Goal: Check status: Check status

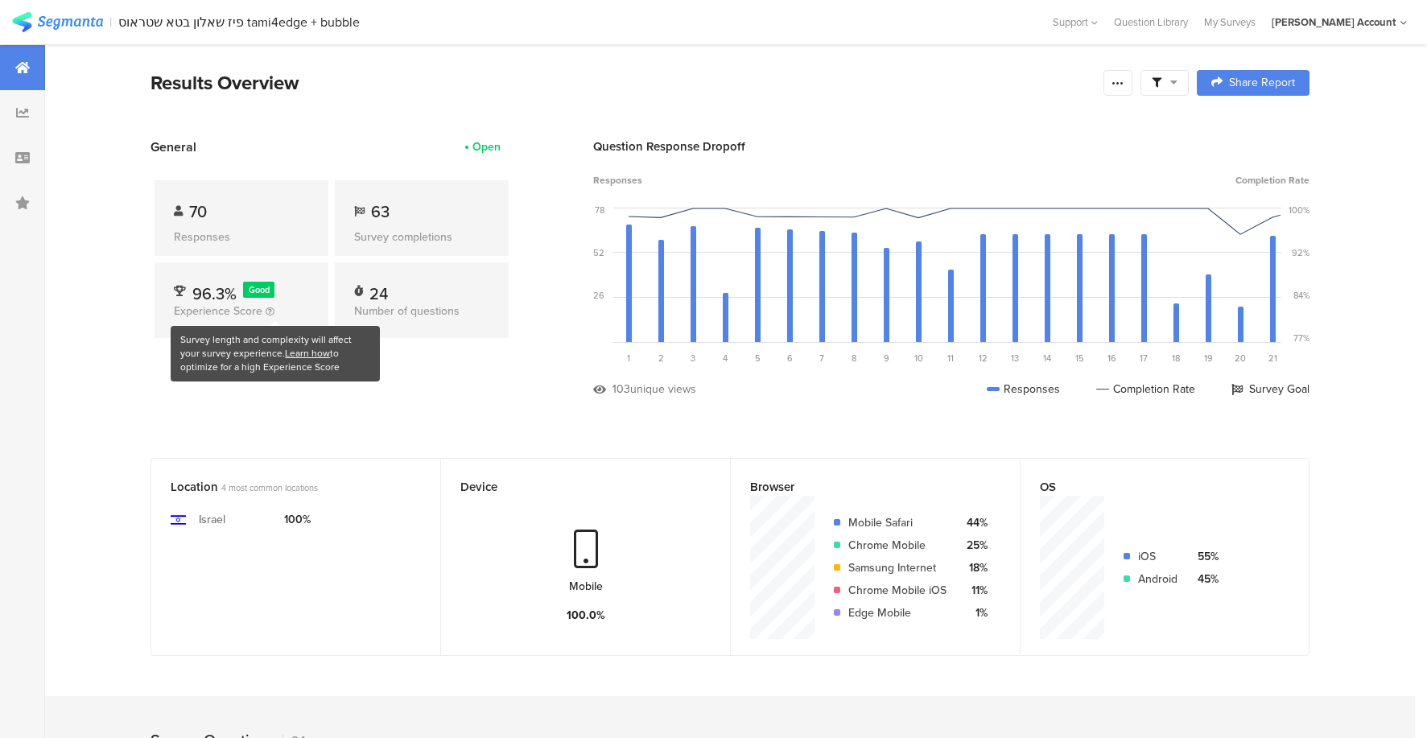
click at [274, 311] on icon at bounding box center [270, 311] width 9 height 9
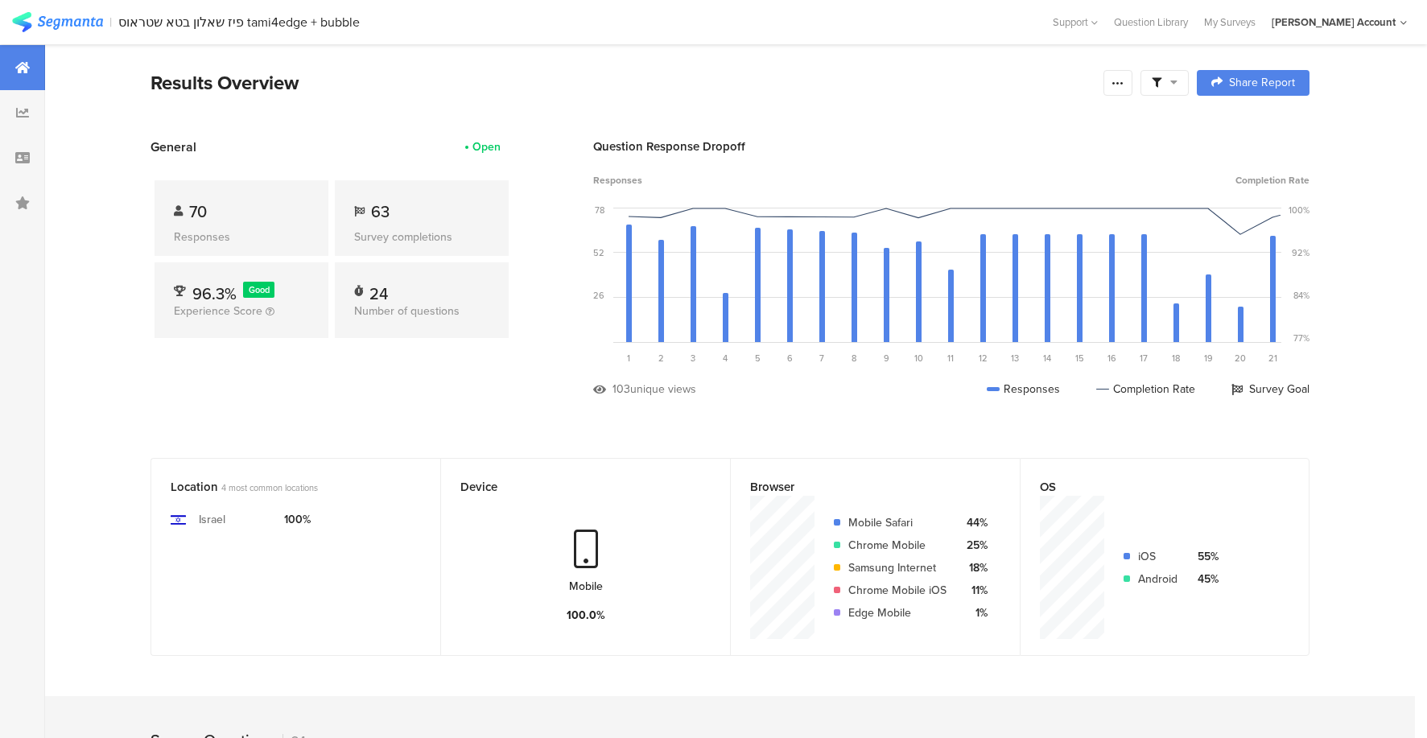
click at [492, 353] on div "70 Responses 63 Survey completions 96.3% Good Experience Score 24 Number of que…" at bounding box center [331, 262] width 362 height 212
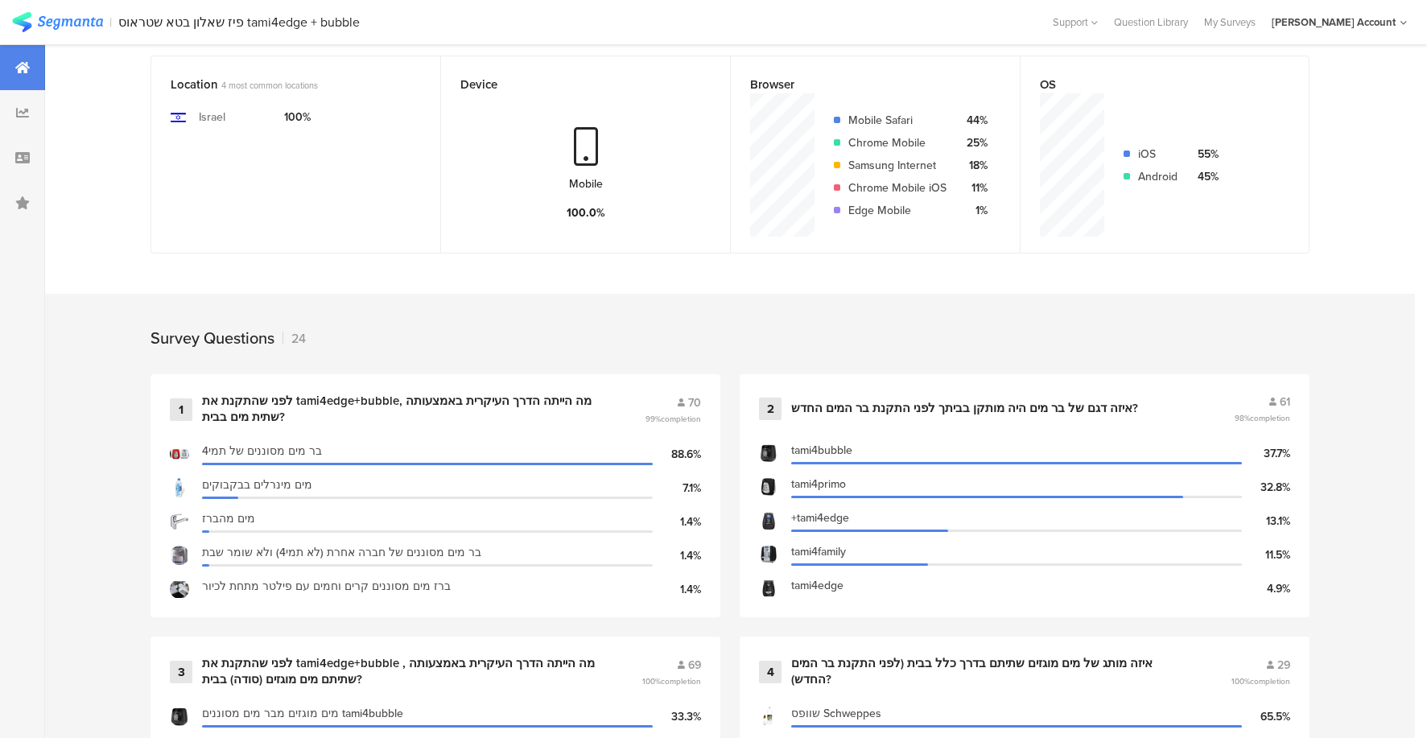
scroll to position [483, 0]
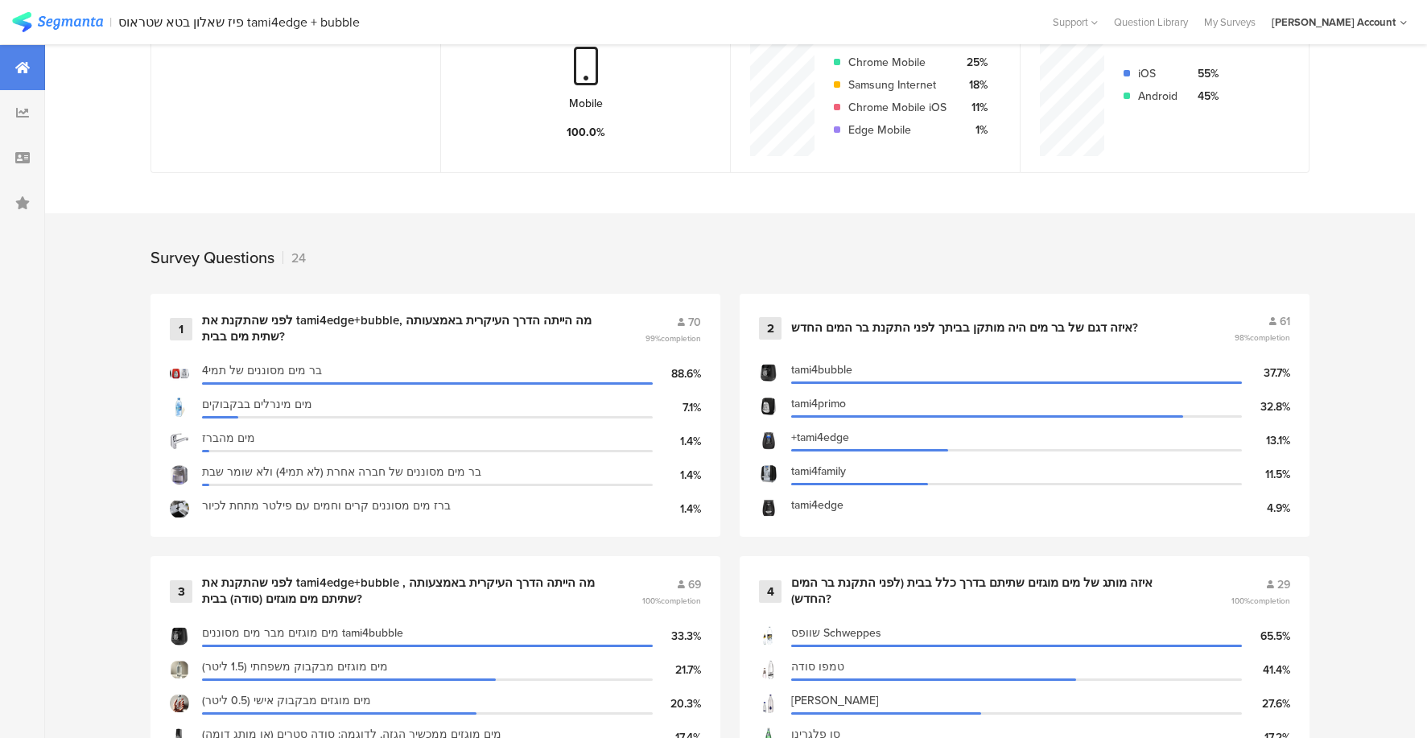
click at [1353, 21] on div "[PERSON_NAME] Account" at bounding box center [1333, 21] width 124 height 15
click at [1345, 21] on div "[PERSON_NAME] Account" at bounding box center [1333, 21] width 124 height 15
click at [1353, 15] on div "[PERSON_NAME] Account" at bounding box center [1333, 21] width 124 height 15
click at [1292, 100] on span "[PERSON_NAME] Account" at bounding box center [1281, 104] width 124 height 14
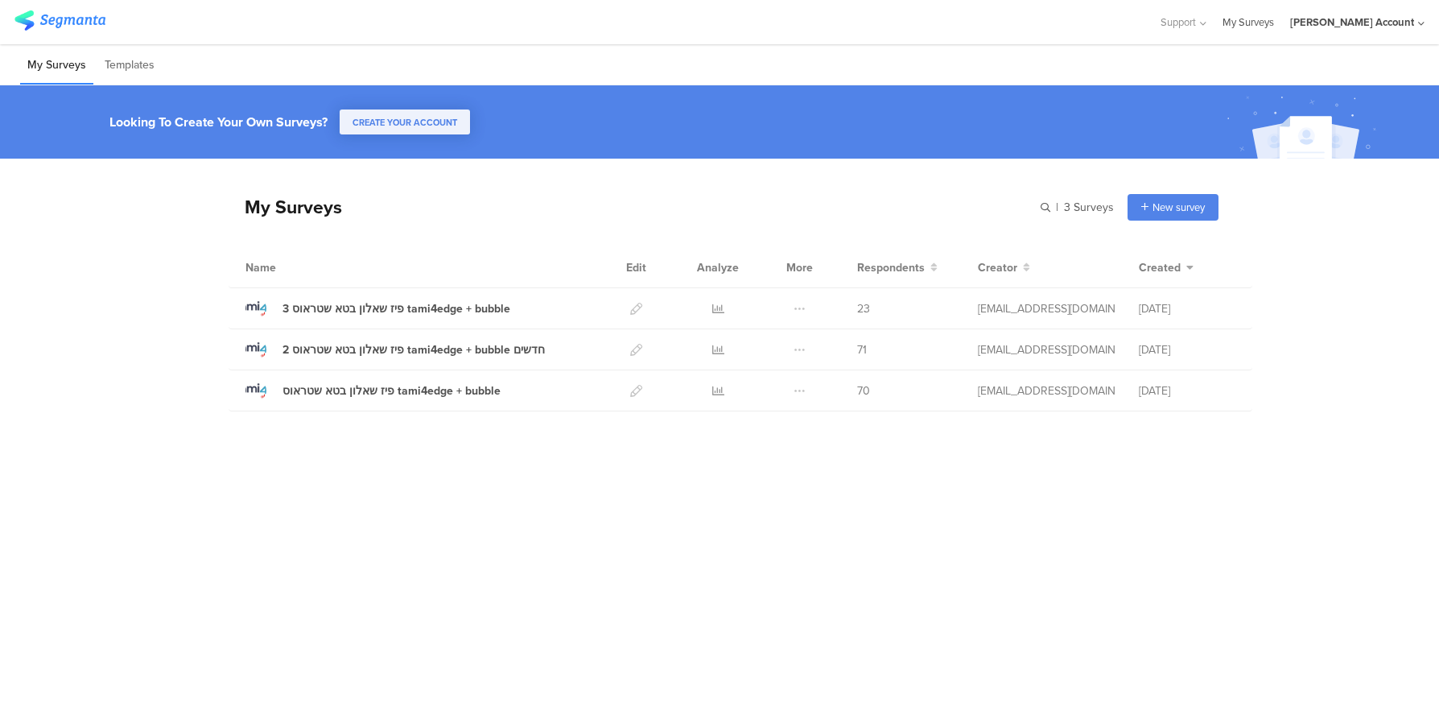
click at [1258, 25] on link "My Surveys" at bounding box center [1247, 22] width 51 height 44
click at [1260, 28] on link "My Surveys" at bounding box center [1247, 22] width 51 height 44
click at [333, 393] on div "פיז שאלון בטא שטראוס tami4edge + bubble" at bounding box center [391, 390] width 218 height 17
click at [356, 310] on div "3 פיז שאלון בטא שטראוס tami4edge + bubble" at bounding box center [396, 308] width 228 height 17
click at [717, 311] on icon at bounding box center [718, 309] width 12 height 12
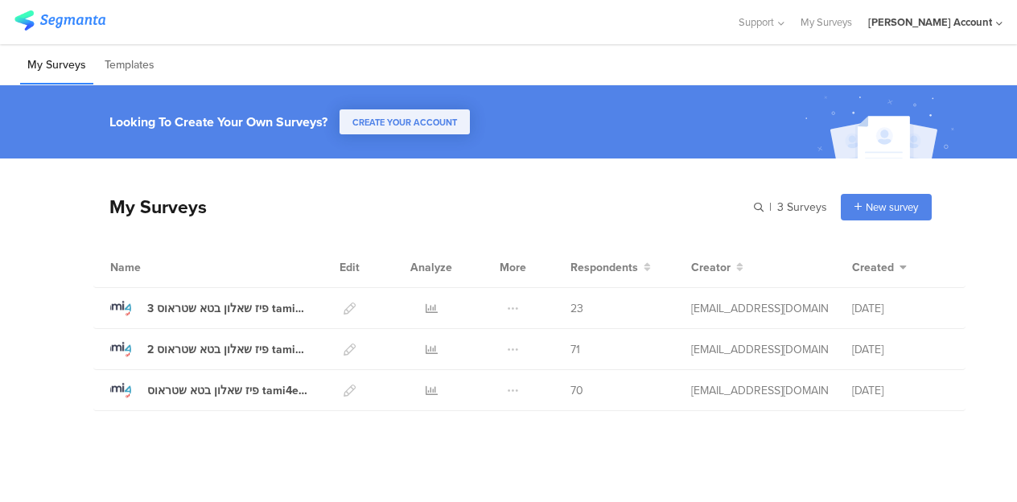
click at [367, 171] on div "My Surveys | 3 Surveys New survey Start from scratch Choose from templates Name…" at bounding box center [512, 285] width 838 height 253
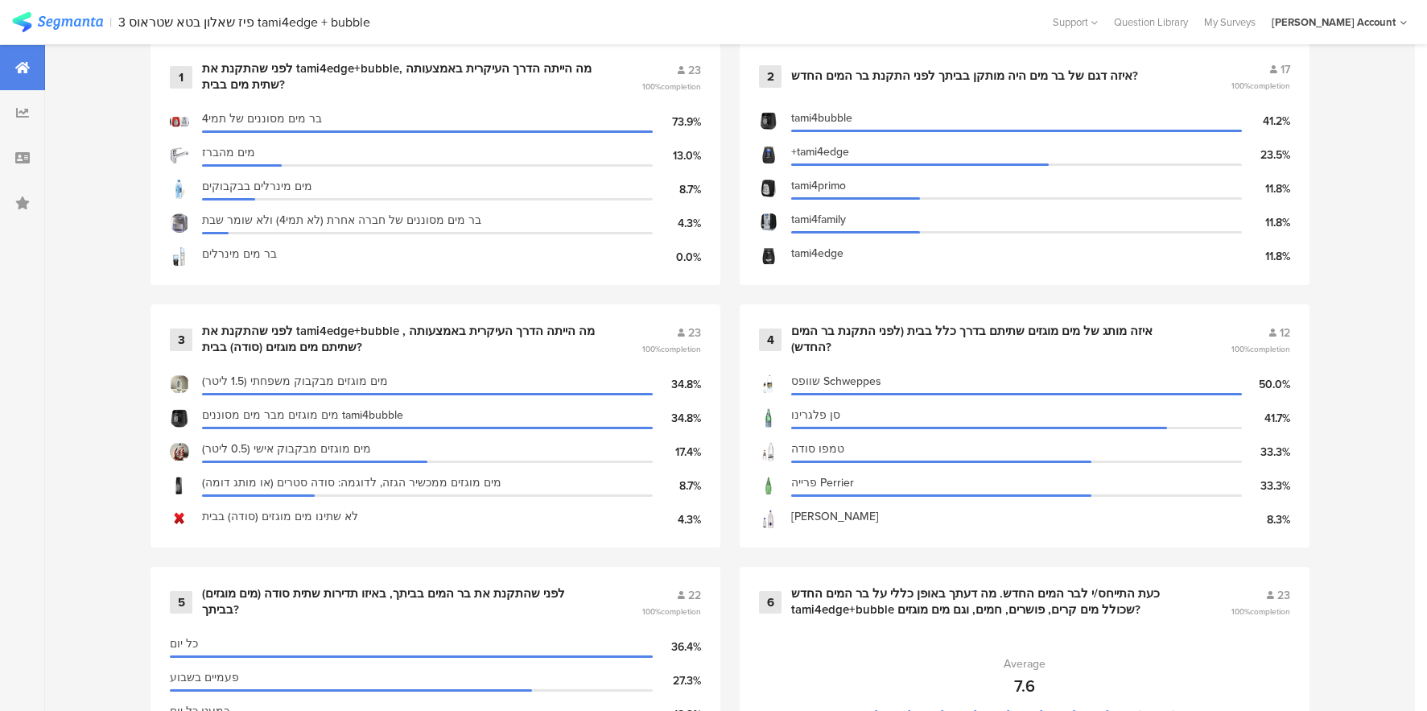
scroll to position [966, 0]
